Goal: Find specific page/section: Find specific page/section

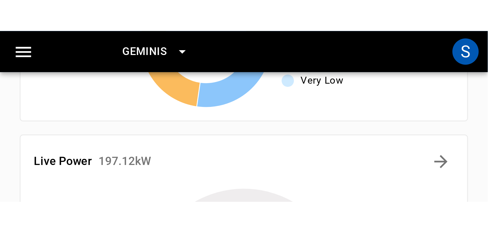
scroll to position [52, 0]
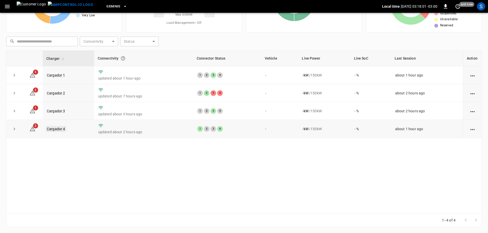
click at [62, 132] on link "Cargador 4" at bounding box center [56, 129] width 20 height 6
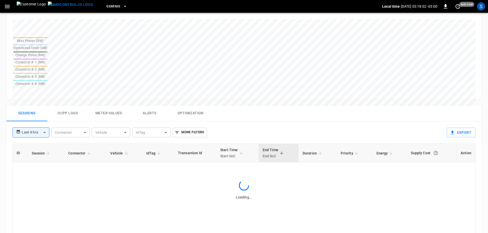
scroll to position [205, 0]
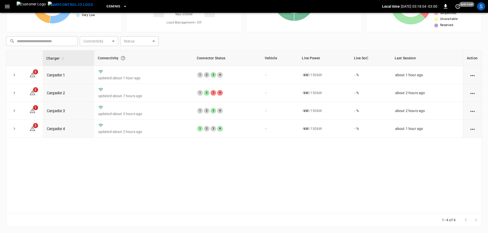
scroll to position [52, 0]
click at [52, 111] on link "Cargador 3" at bounding box center [56, 111] width 20 height 6
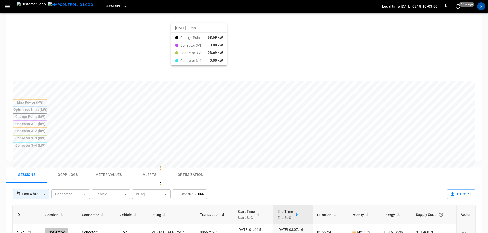
scroll to position [154, 0]
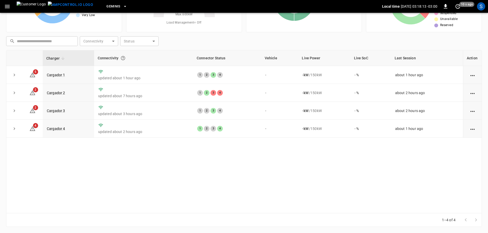
scroll to position [52, 0]
